Goal: Information Seeking & Learning: Understand process/instructions

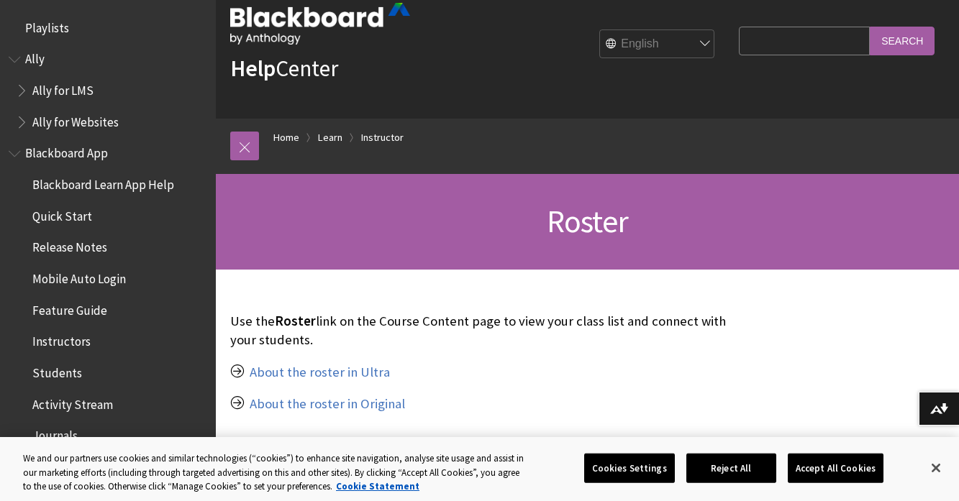
scroll to position [32, 0]
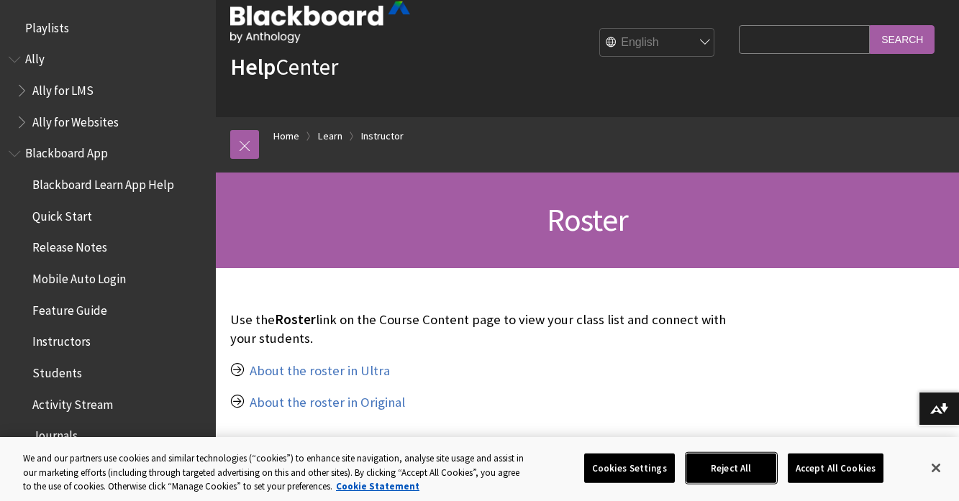
click at [733, 465] on button "Reject All" at bounding box center [731, 468] width 90 height 30
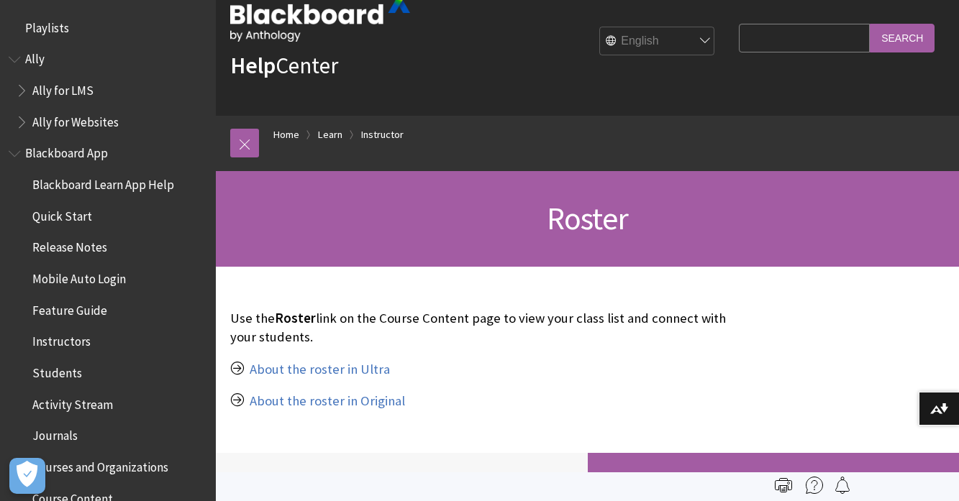
scroll to position [0, 0]
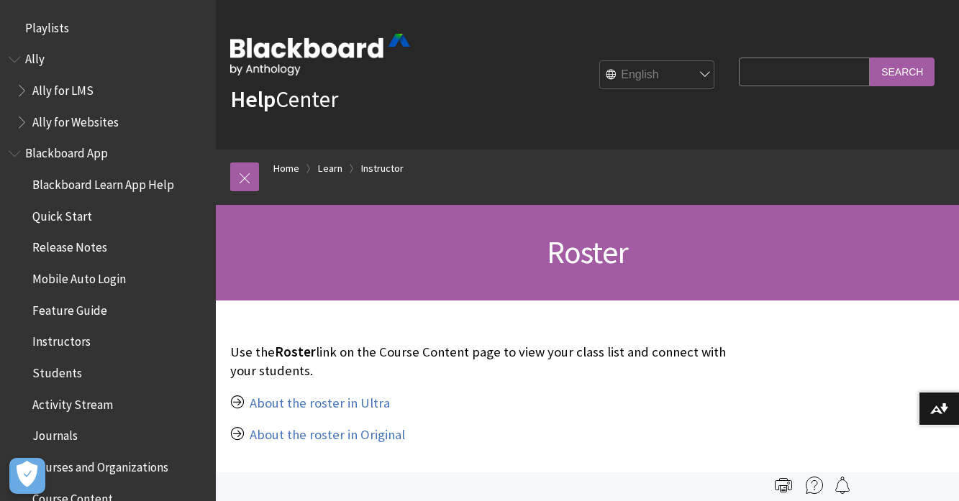
click at [779, 73] on input "Search Query" at bounding box center [803, 72] width 131 height 28
type input "how to attach course staff to module"
click at [913, 73] on input "Search" at bounding box center [901, 72] width 65 height 28
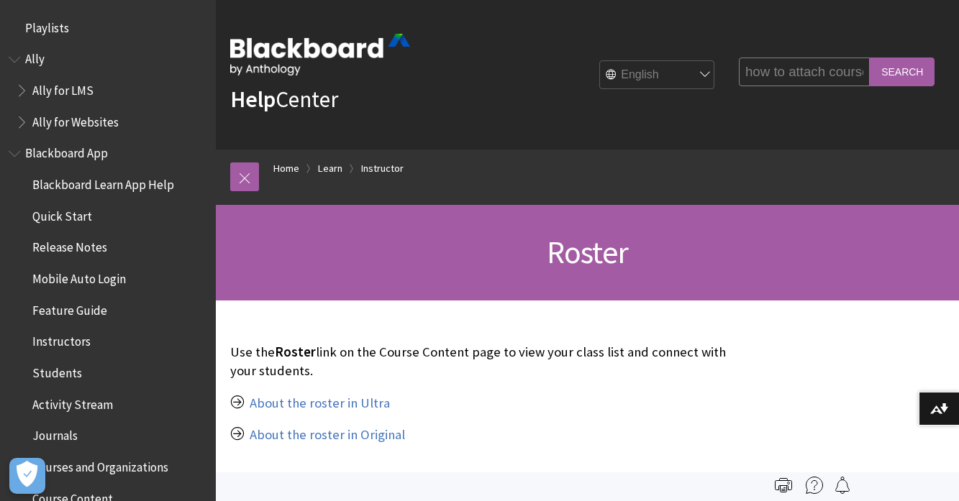
click at [898, 72] on input "Search" at bounding box center [901, 72] width 65 height 28
click at [897, 70] on input "Search" at bounding box center [901, 72] width 65 height 28
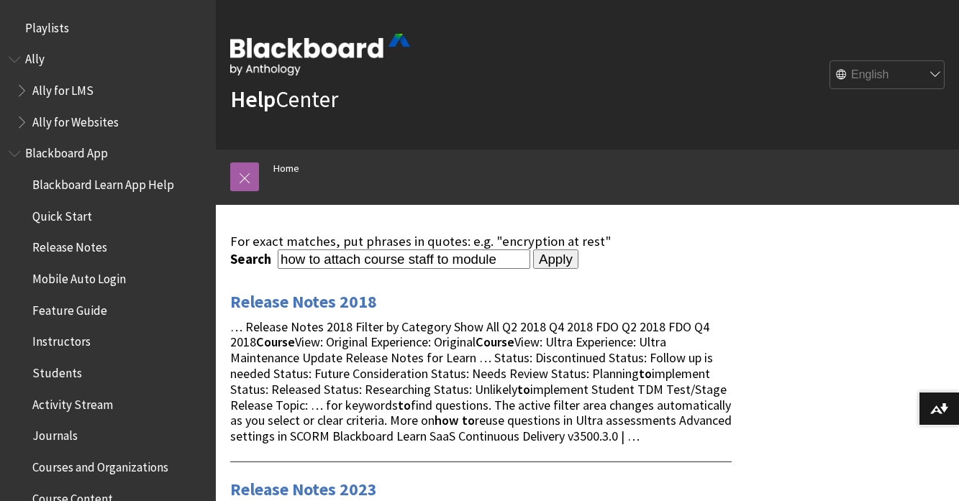
click at [75, 342] on span "Instructors" at bounding box center [61, 339] width 58 height 19
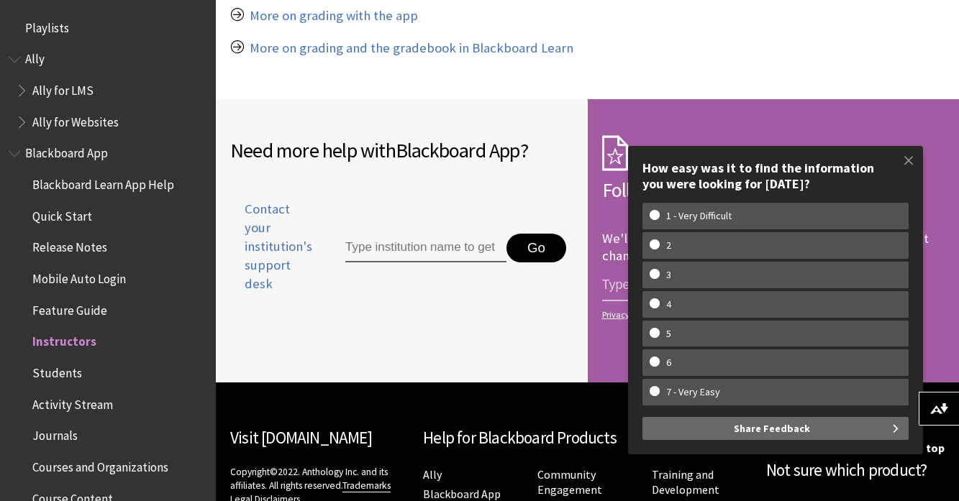
click at [16, 152] on span "Book outline for Blackboard App Help" at bounding box center [16, 151] width 15 height 18
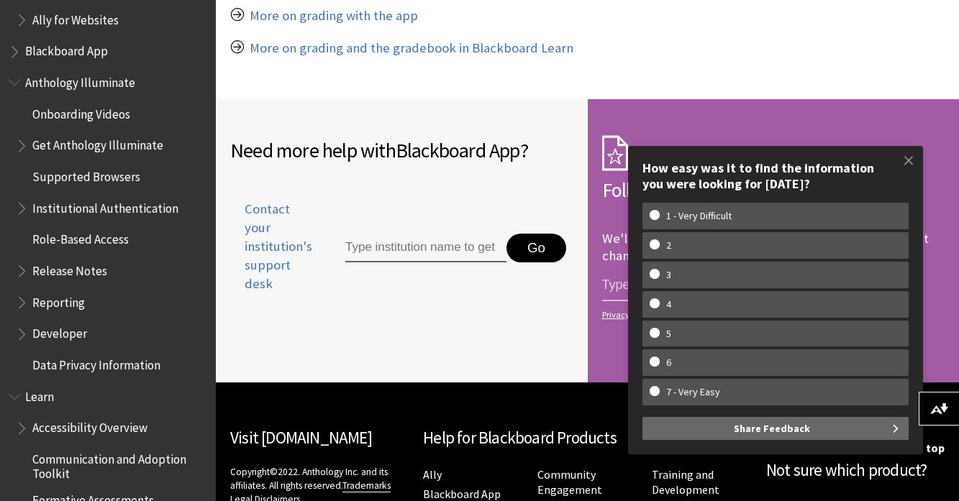
scroll to position [111, 0]
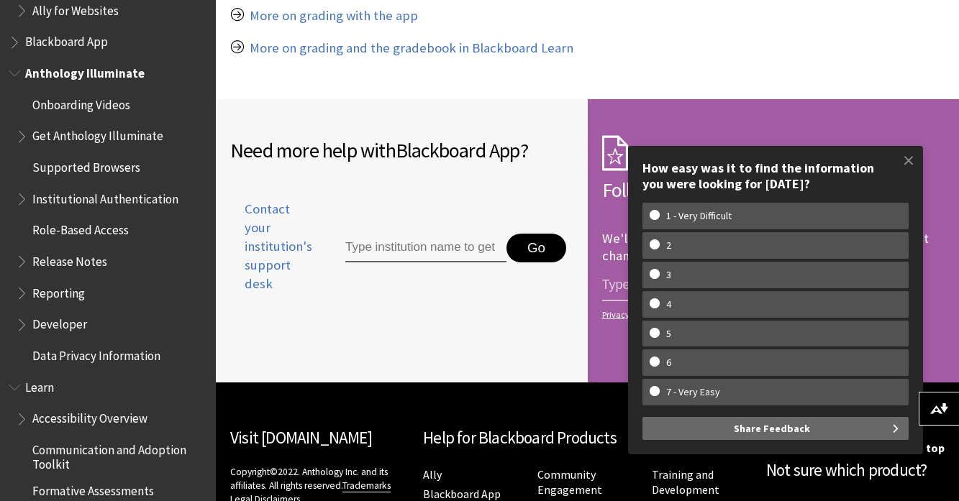
click at [96, 232] on span "Role-Based Access" at bounding box center [80, 228] width 96 height 19
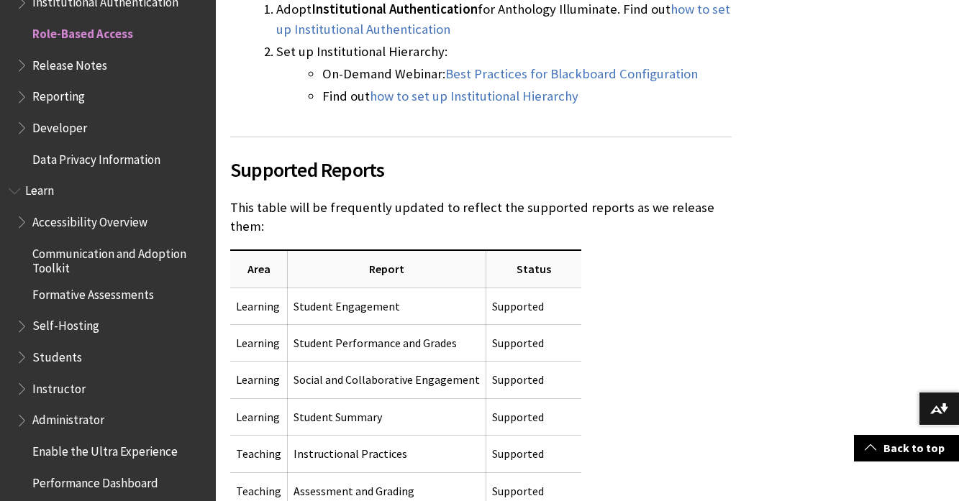
scroll to position [713, 0]
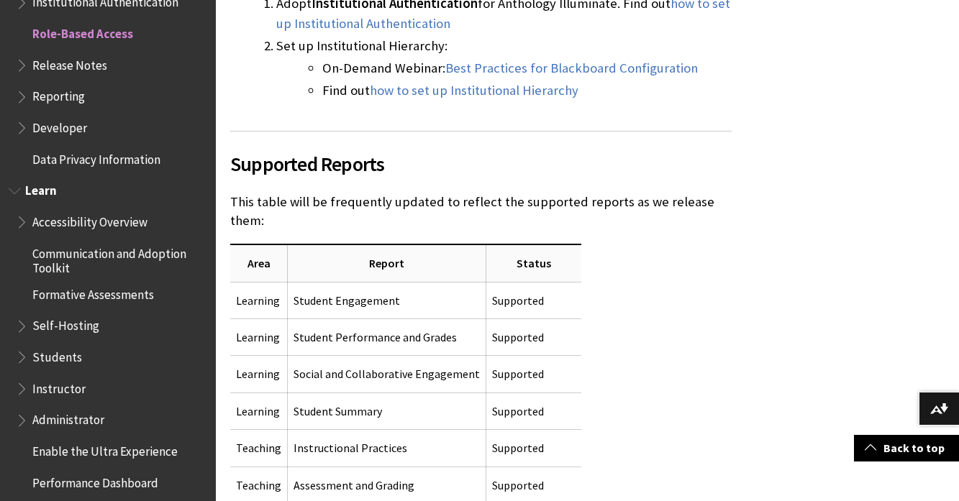
click at [64, 388] on span "Instructor" at bounding box center [58, 386] width 53 height 19
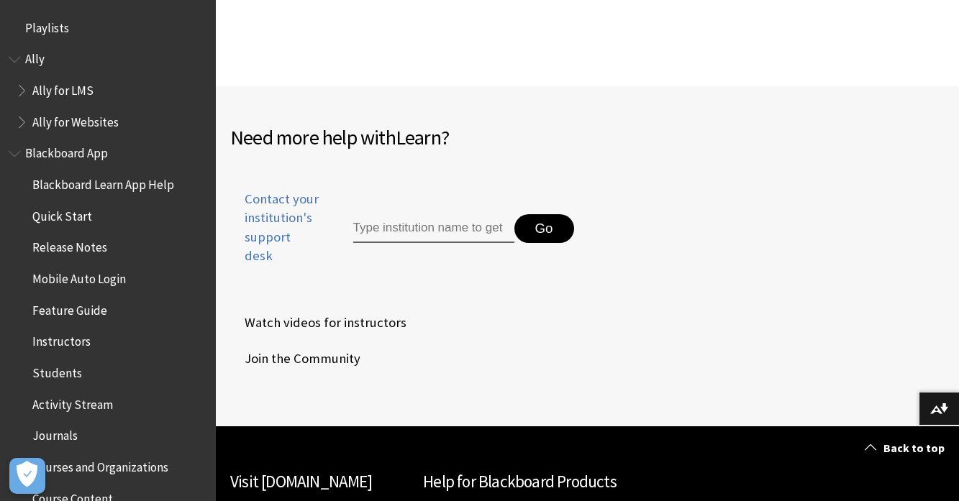
scroll to position [1758, 0]
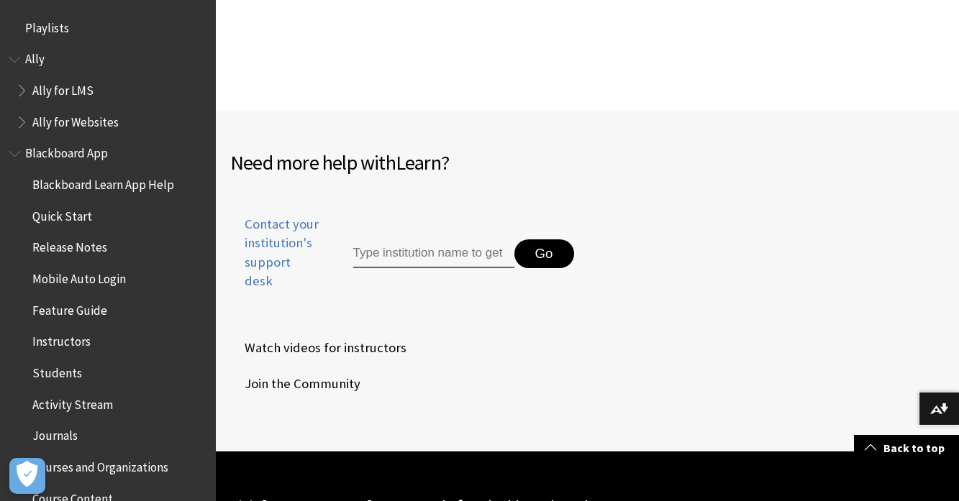
click at [54, 88] on span "Ally for LMS" at bounding box center [62, 87] width 61 height 19
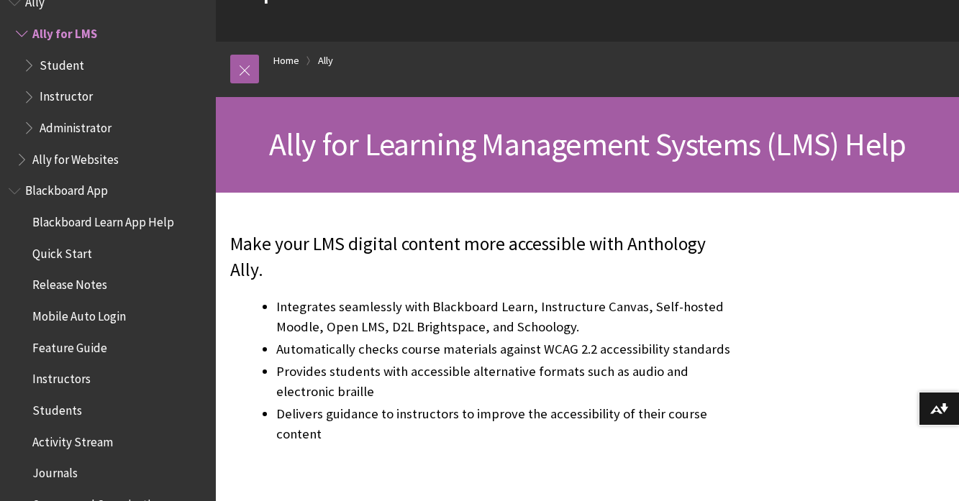
scroll to position [118, 0]
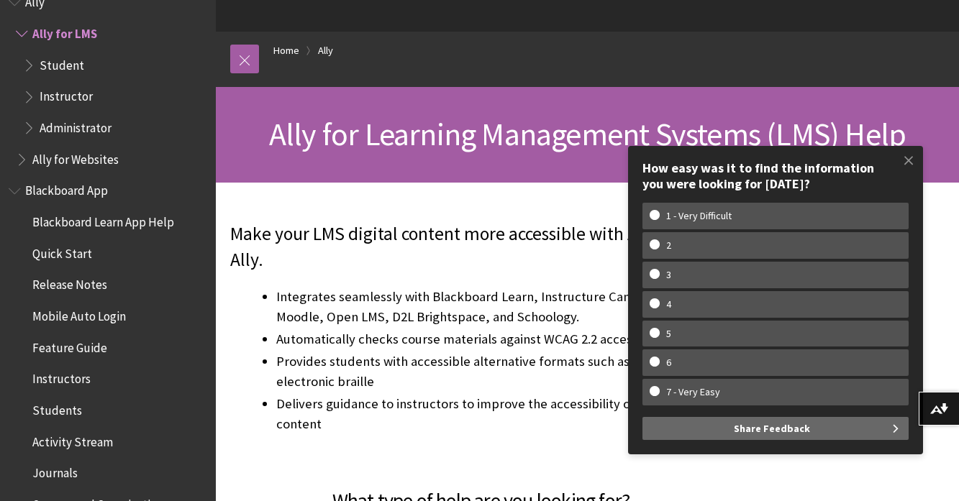
click at [19, 33] on span "Book outline for Anthology Ally Help" at bounding box center [23, 31] width 15 height 18
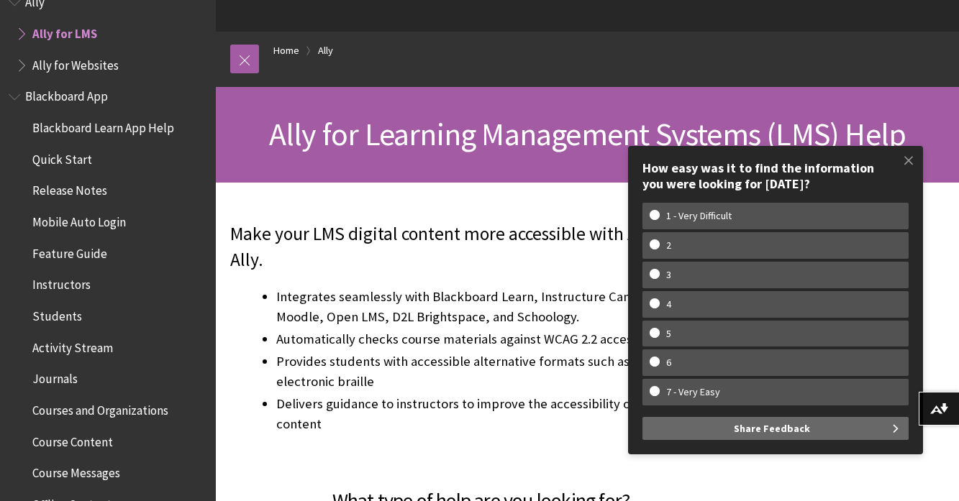
click at [17, 96] on span "Book outline for Blackboard App Help" at bounding box center [16, 94] width 15 height 18
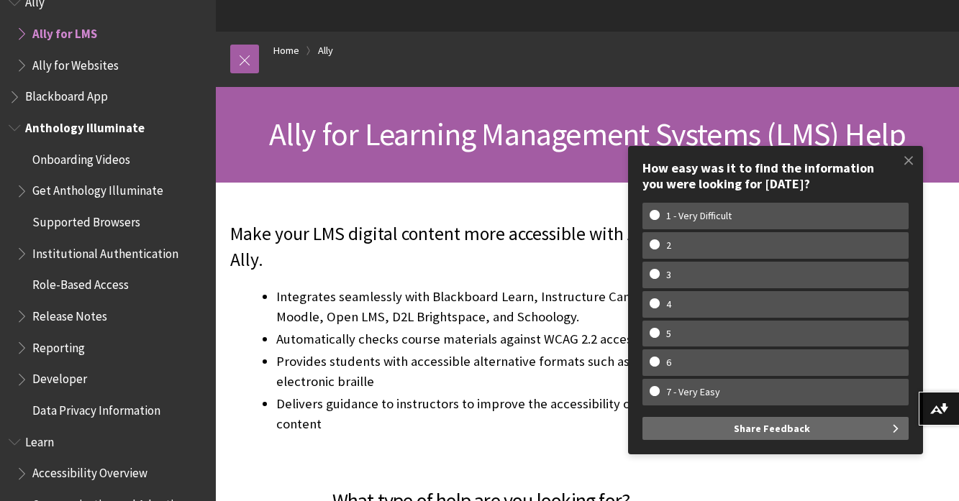
click at [17, 128] on span "Book outline for Anthology Illuminate" at bounding box center [16, 125] width 15 height 18
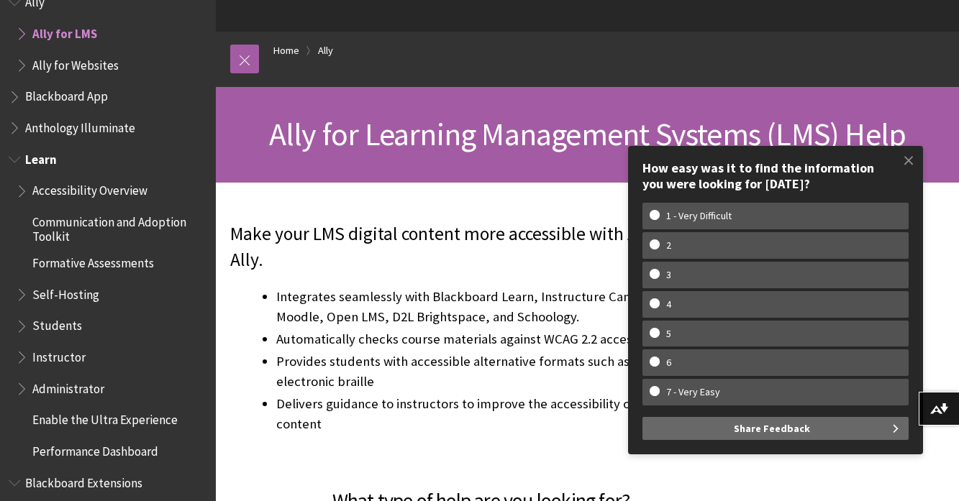
click at [83, 188] on span "Accessibility Overview" at bounding box center [89, 188] width 115 height 19
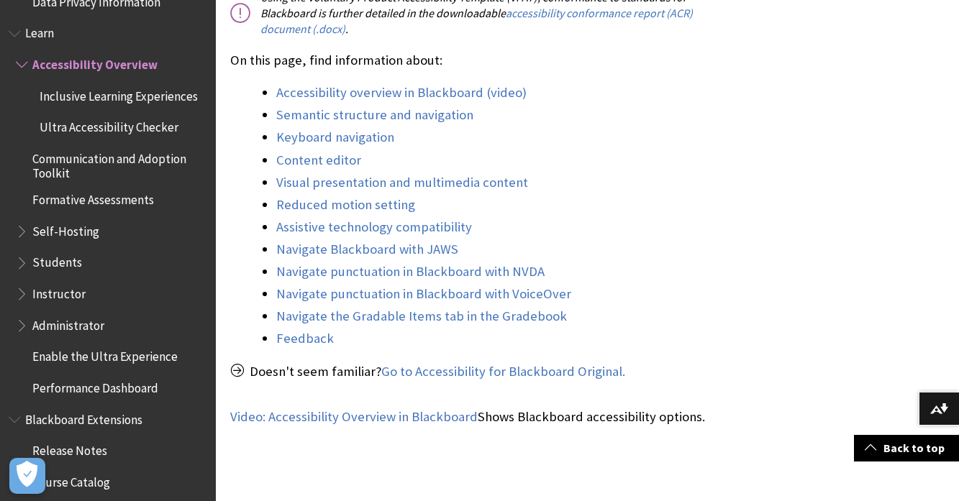
scroll to position [1204, 0]
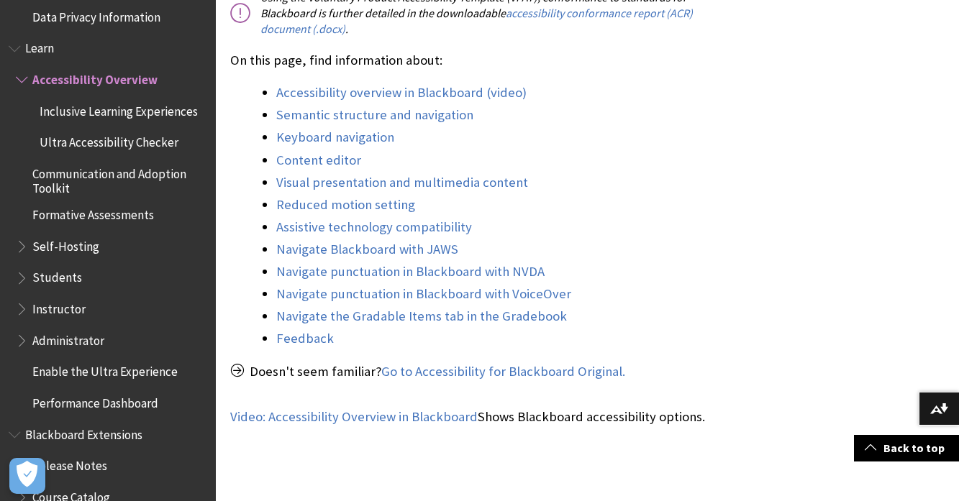
click at [46, 244] on span "Self-Hosting" at bounding box center [65, 243] width 67 height 19
click at [23, 244] on span "Book outline for Blackboard Learn Help" at bounding box center [23, 243] width 15 height 18
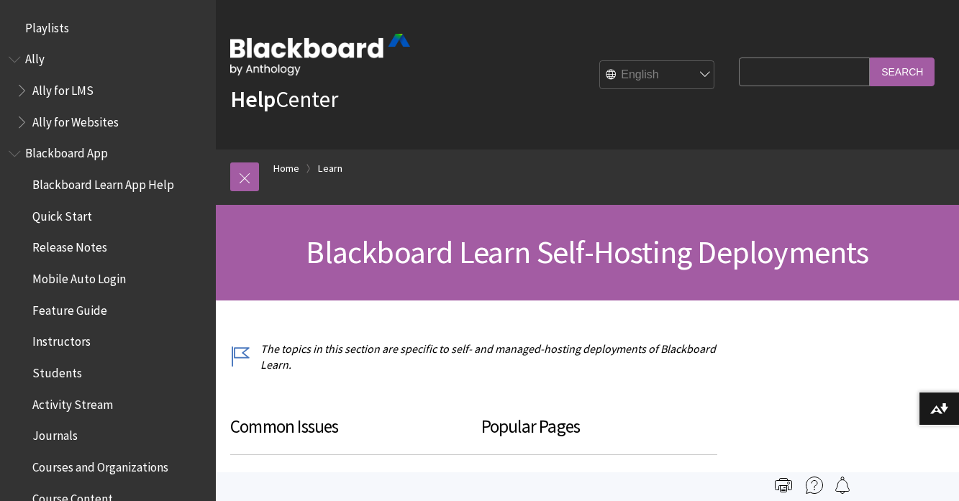
scroll to position [1353, 0]
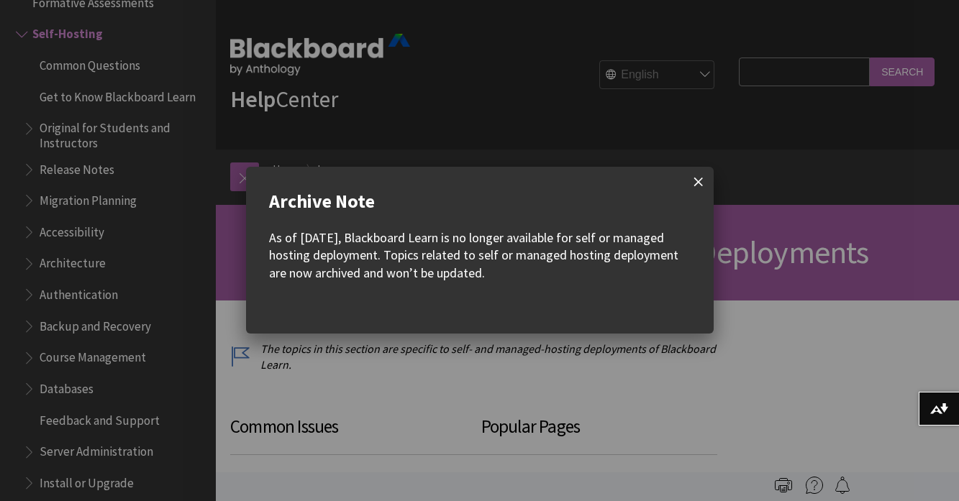
click at [698, 186] on span at bounding box center [698, 182] width 30 height 30
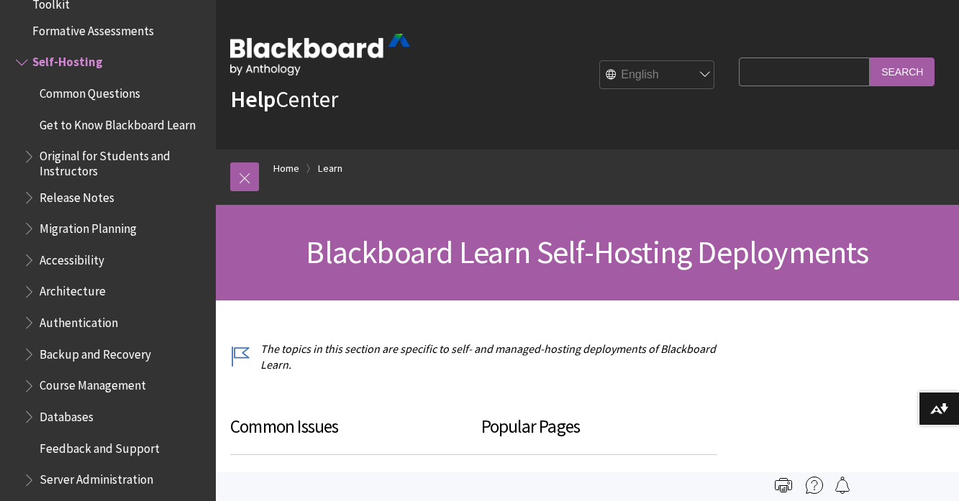
scroll to position [1318, 0]
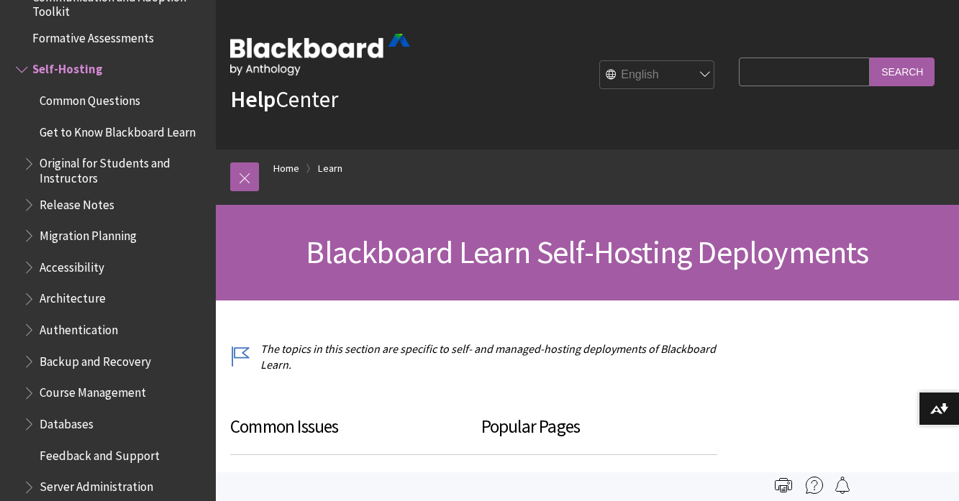
click at [19, 65] on span "Book outline for Blackboard Learn Help" at bounding box center [23, 67] width 15 height 18
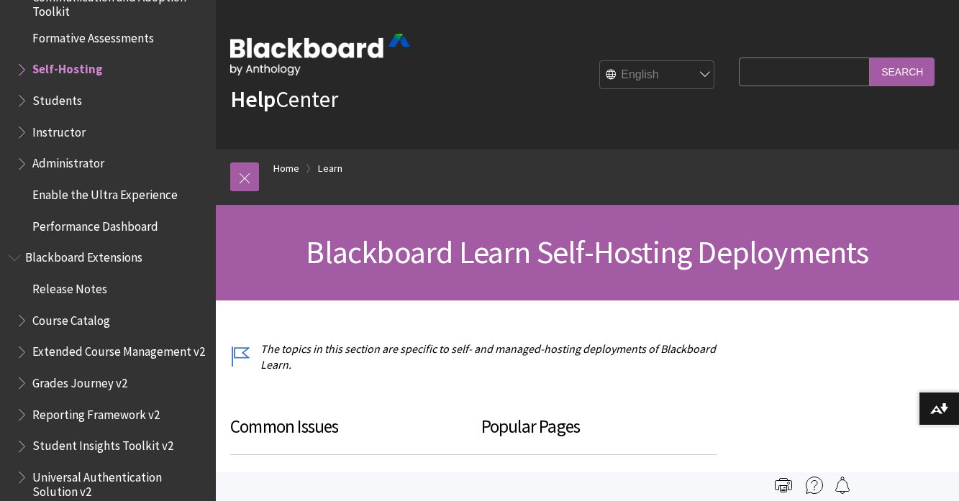
click at [20, 101] on span "Book outline for Blackboard Learn Help" at bounding box center [23, 97] width 15 height 18
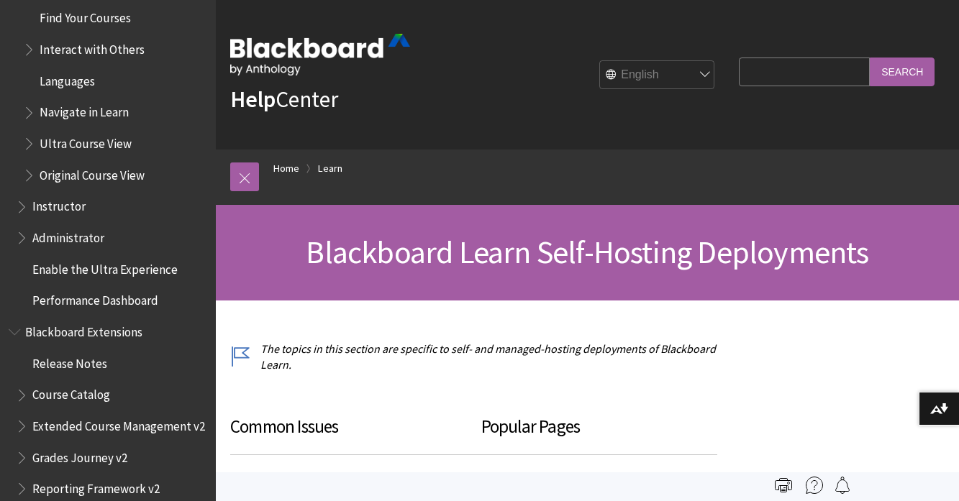
scroll to position [1574, 0]
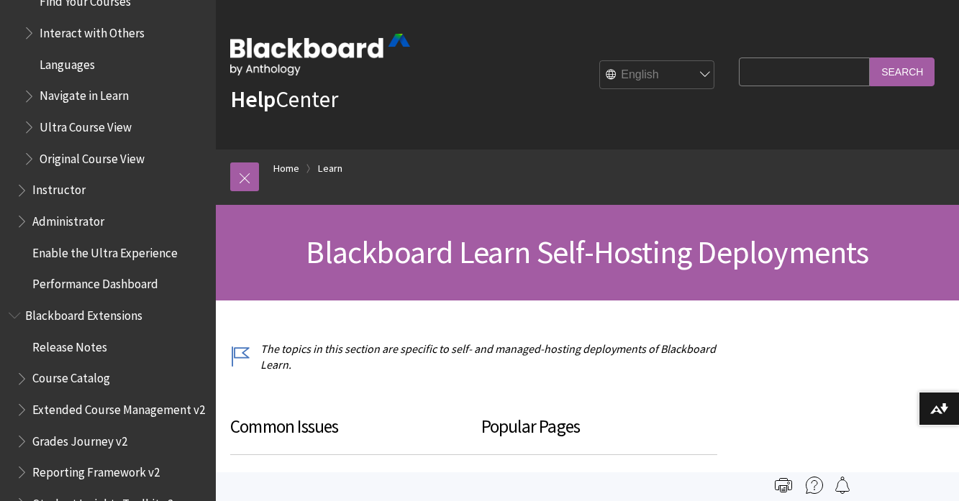
click at [24, 183] on span "Book outline for Blackboard Learn Help" at bounding box center [23, 187] width 15 height 18
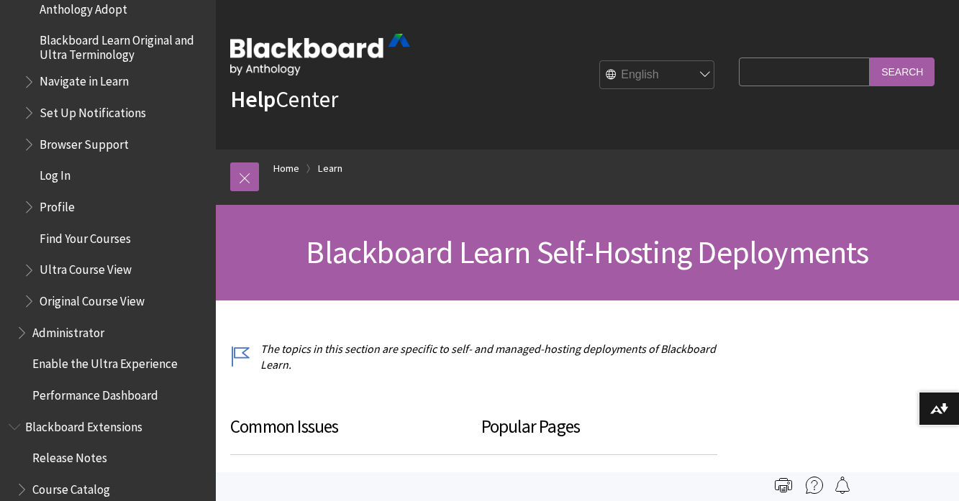
scroll to position [1826, 0]
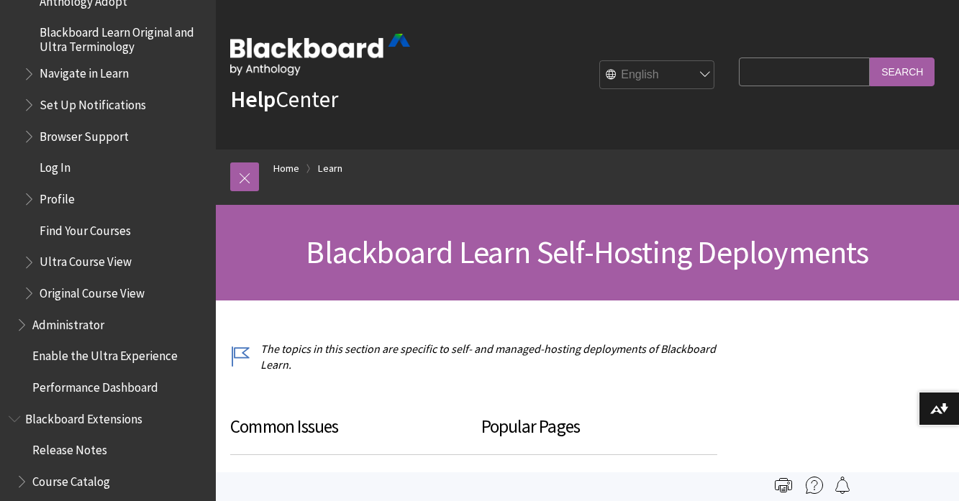
click at [29, 258] on span "Book outline for Blackboard Learn Help" at bounding box center [30, 259] width 15 height 18
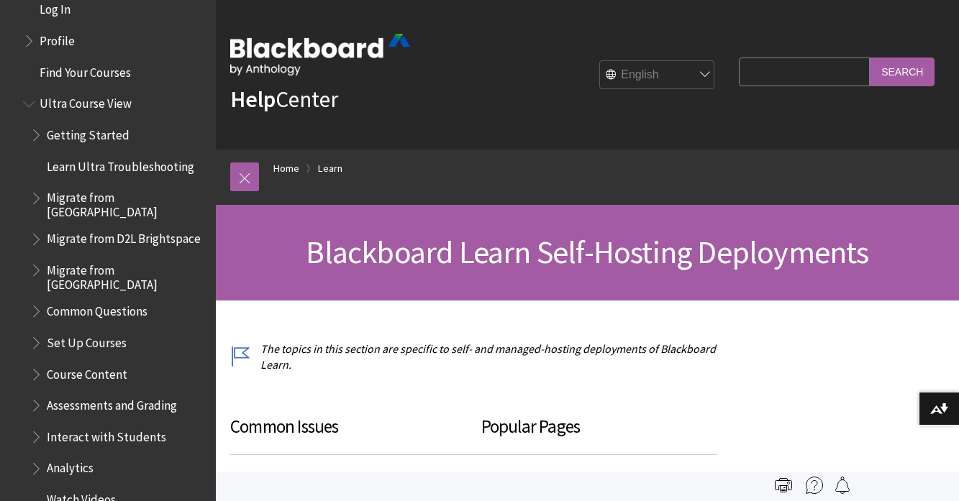
scroll to position [1985, 0]
click at [37, 298] on span "Book outline for Blackboard Learn Help" at bounding box center [37, 307] width 15 height 18
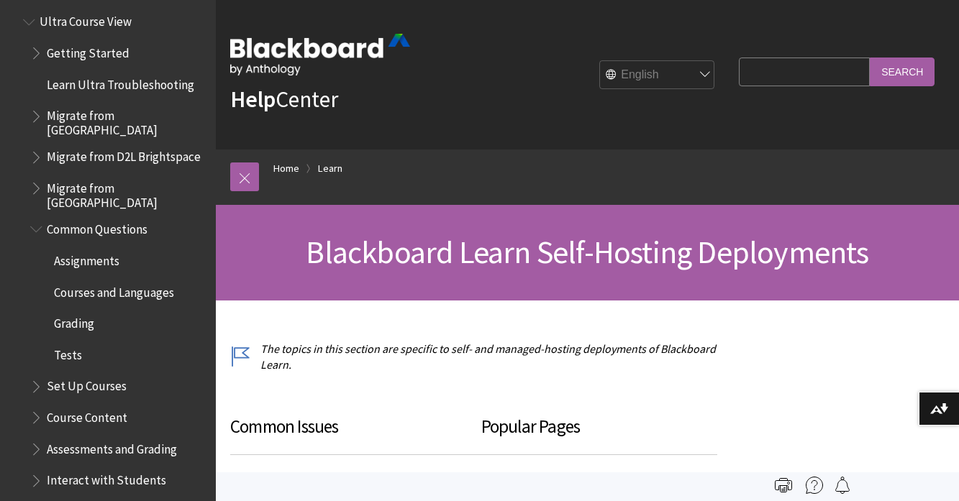
scroll to position [2080, 0]
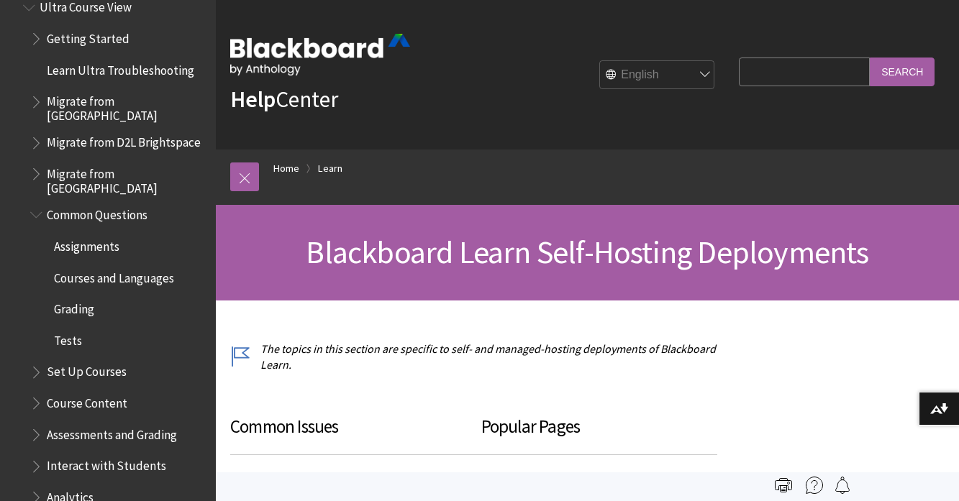
click at [35, 360] on span "Book outline for Blackboard Learn Help" at bounding box center [37, 369] width 15 height 18
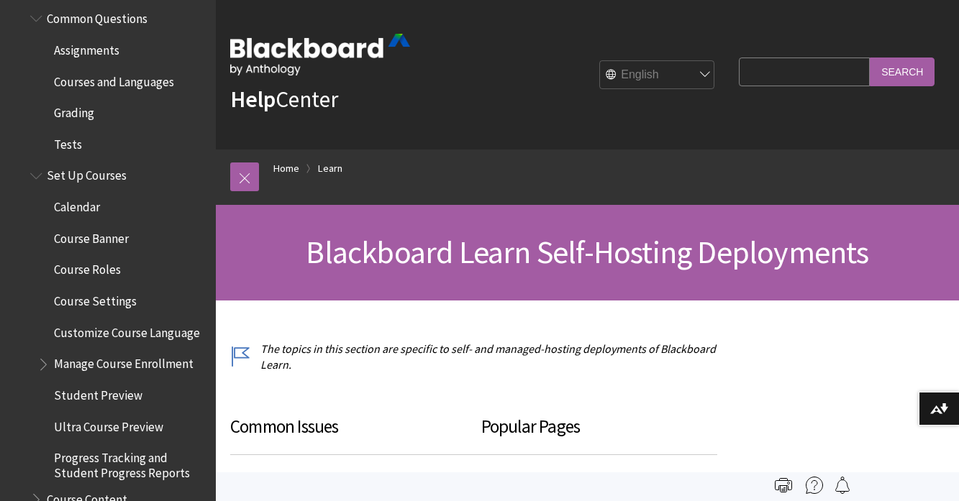
scroll to position [2275, 0]
click at [42, 354] on span "Book outline for Blackboard Learn Help" at bounding box center [44, 363] width 15 height 18
click at [43, 354] on span "Book outline for Blackboard Learn Help" at bounding box center [44, 363] width 15 height 18
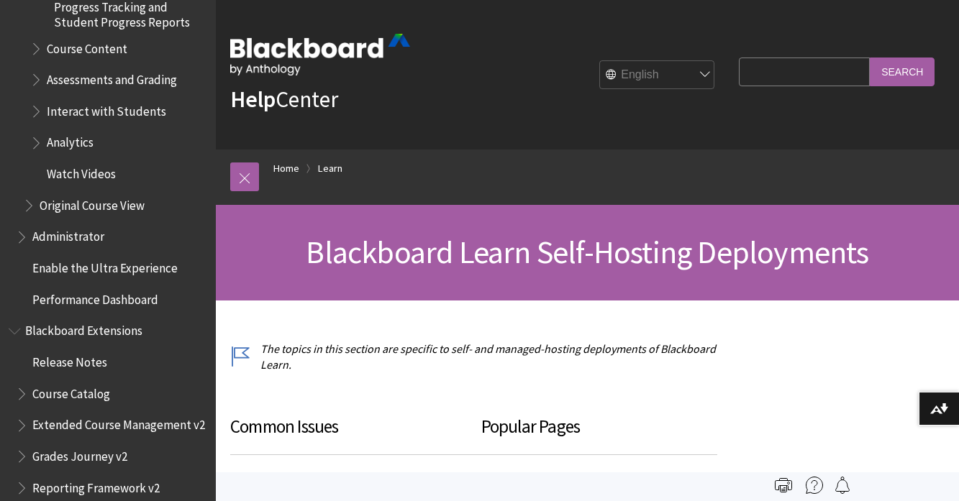
scroll to position [2729, 0]
click at [22, 412] on span "Book outline for Blackboard Extensions" at bounding box center [23, 421] width 15 height 18
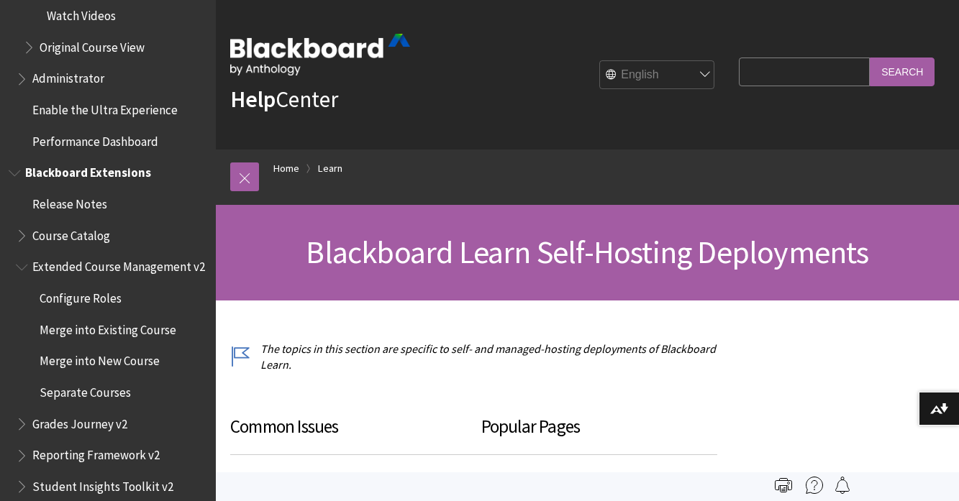
scroll to position [2889, 0]
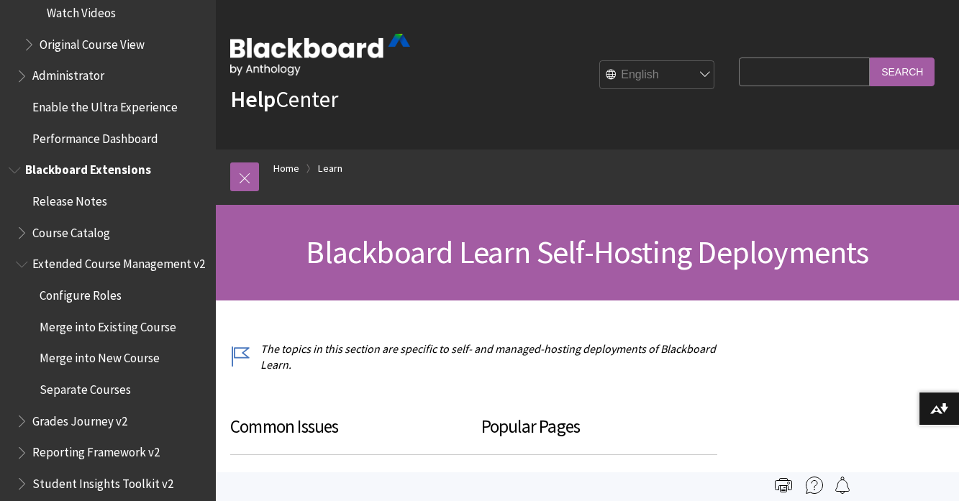
click at [22, 409] on span "Book outline for Blackboard Extensions" at bounding box center [23, 418] width 15 height 18
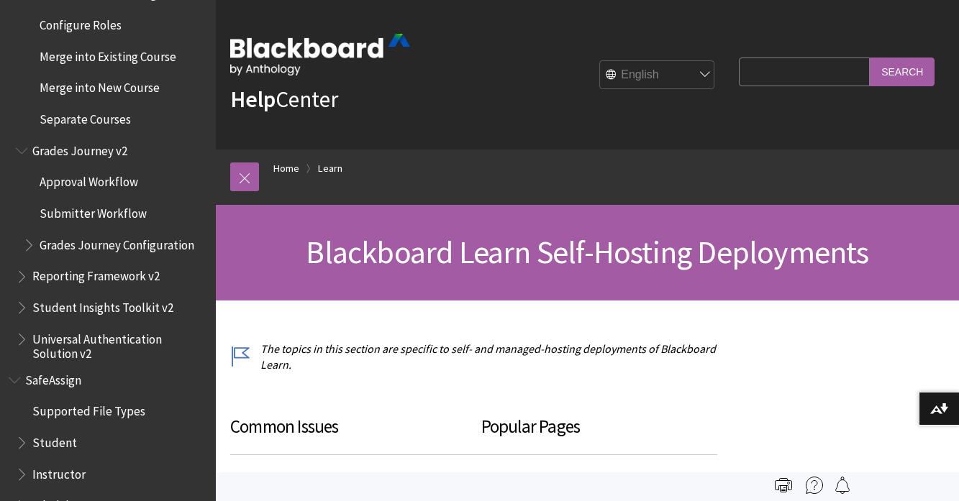
scroll to position [3172, 0]
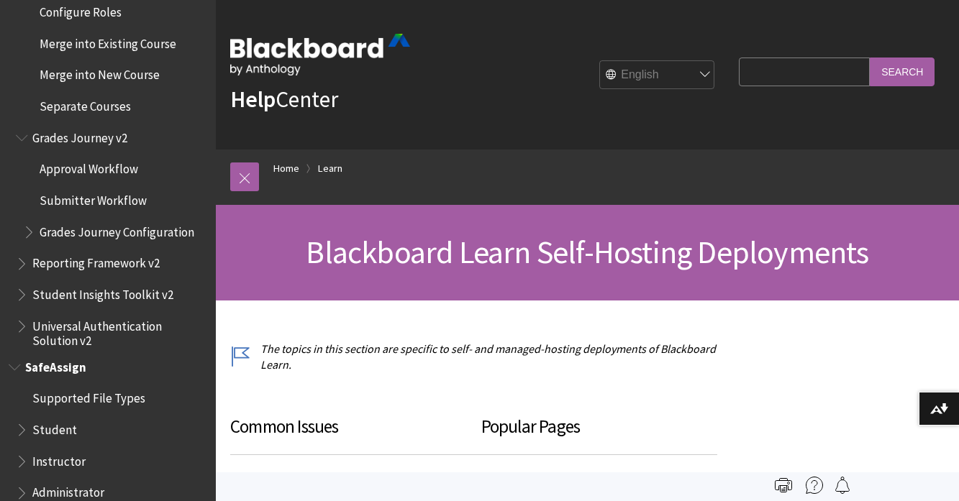
click at [20, 449] on span "Book outline for Blackboard SafeAssign" at bounding box center [23, 458] width 15 height 18
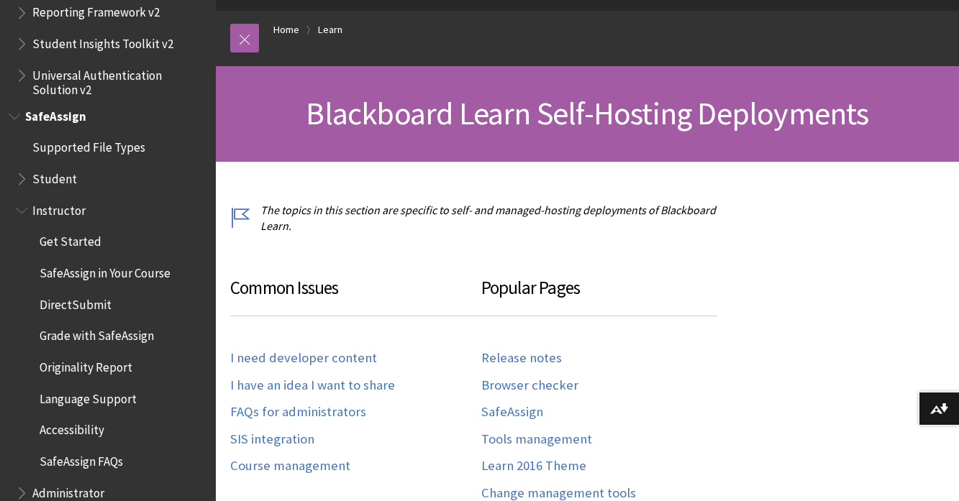
scroll to position [126, 0]
